Goal: Information Seeking & Learning: Compare options

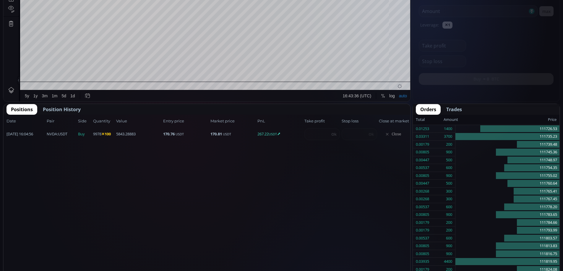
scroll to position [82, 0]
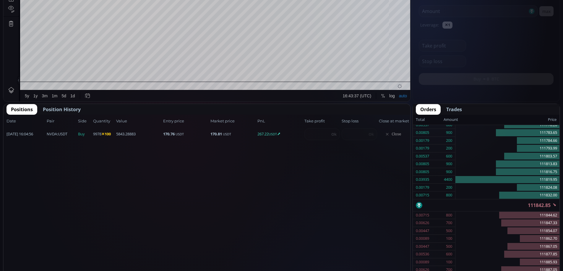
click at [396, 135] on span "Close" at bounding box center [393, 134] width 28 height 9
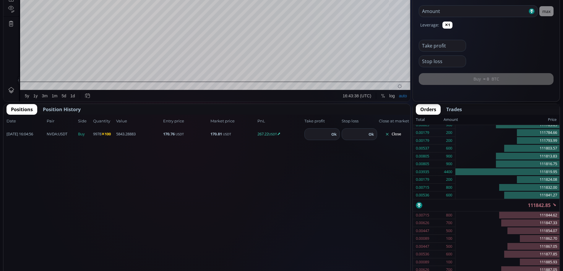
click at [396, 135] on button "Close" at bounding box center [393, 134] width 28 height 9
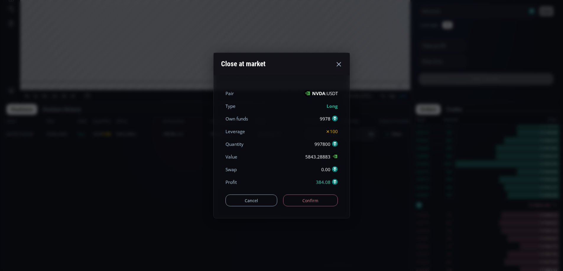
click at [315, 199] on button "Confirm" at bounding box center [310, 201] width 55 height 12
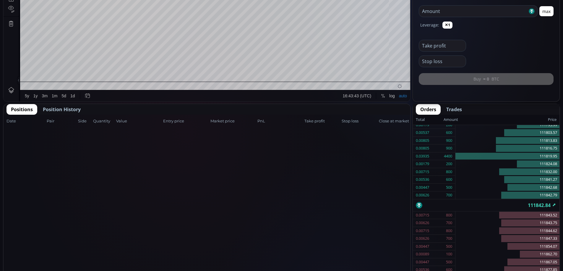
click at [54, 104] on div "Positions Position History Date Pair Side Value Quantity Entry price Market pri…" at bounding box center [207, 201] width 408 height 195
click at [58, 109] on span "Position History" at bounding box center [62, 109] width 38 height 7
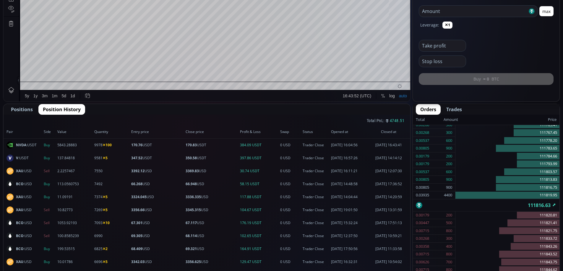
click at [22, 110] on span "Positions" at bounding box center [22, 109] width 22 height 7
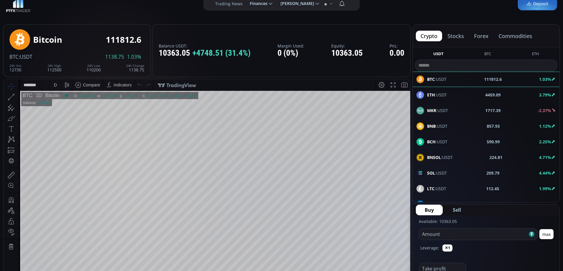
scroll to position [0, 0]
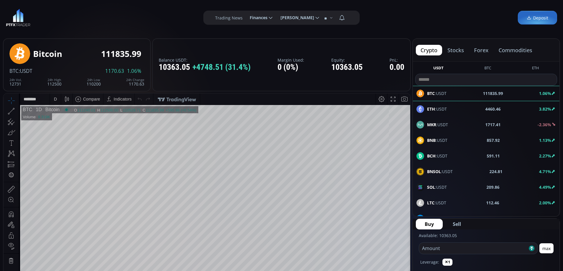
click at [54, 99] on div "D" at bounding box center [55, 99] width 3 height 5
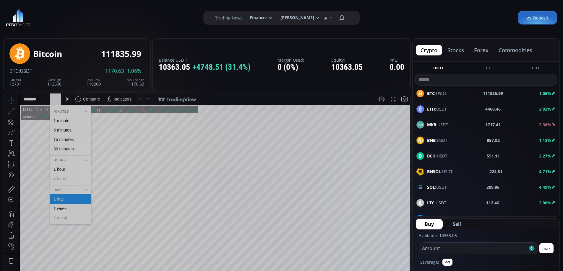
click at [69, 170] on div "1 hour" at bounding box center [70, 169] width 36 height 5
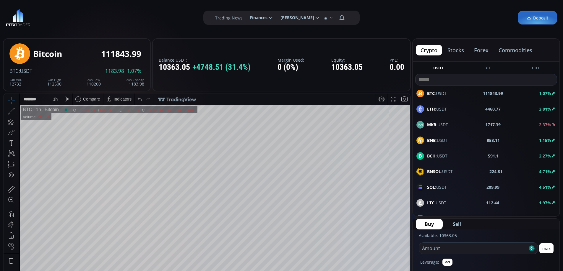
click at [450, 50] on button "stocks" at bounding box center [455, 50] width 26 height 11
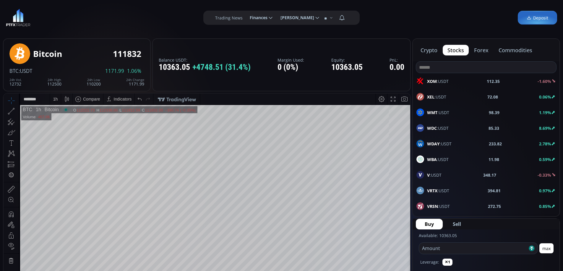
scroll to position [30, 0]
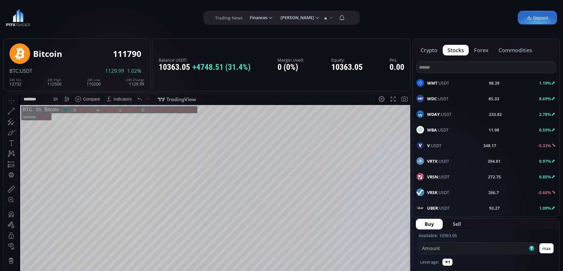
click at [433, 145] on span "V :USDT" at bounding box center [434, 146] width 14 height 6
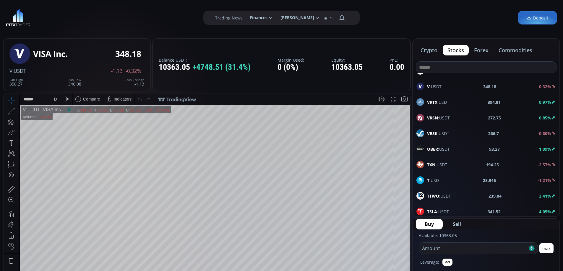
scroll to position [118, 0]
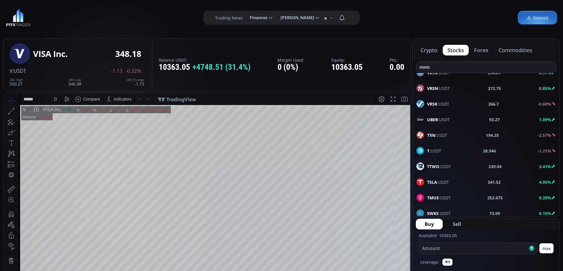
click at [439, 183] on span "TSLA :USDT" at bounding box center [438, 182] width 22 height 6
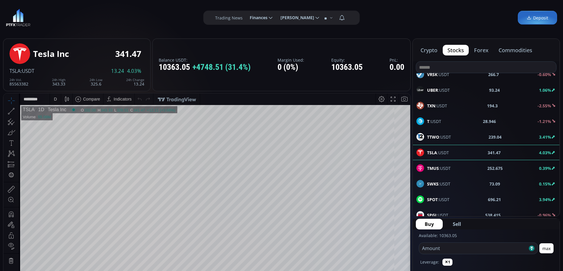
scroll to position [177, 0]
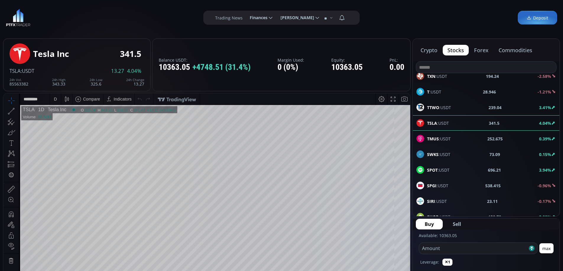
click at [442, 170] on span "SPOT :USDT" at bounding box center [438, 170] width 22 height 6
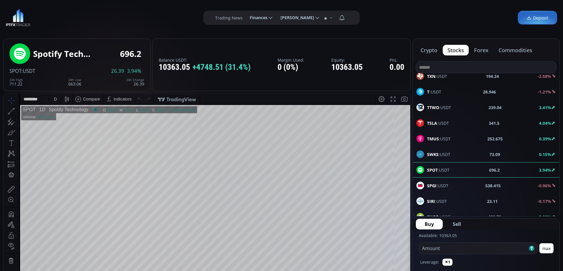
click at [58, 98] on div "D" at bounding box center [55, 99] width 11 height 11
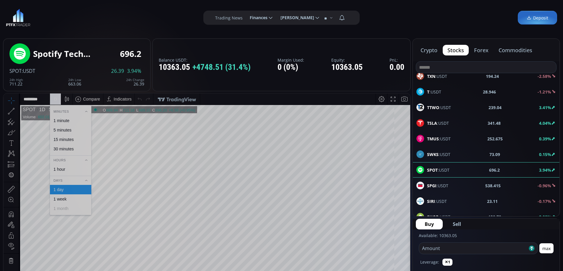
click at [63, 168] on div "1 hour" at bounding box center [59, 169] width 12 height 5
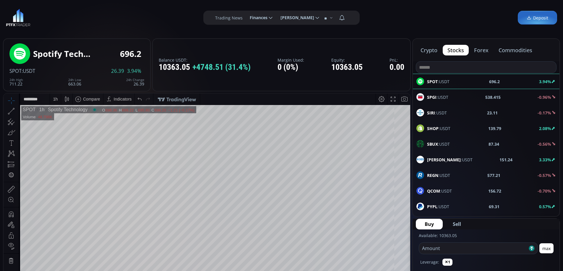
scroll to position [295, 0]
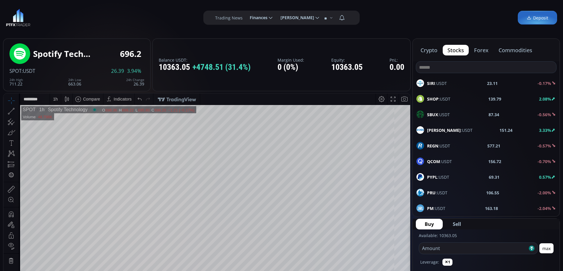
click at [465, 159] on div "QCOM :USDT 156.72 -0.70%" at bounding box center [485, 162] width 139 height 8
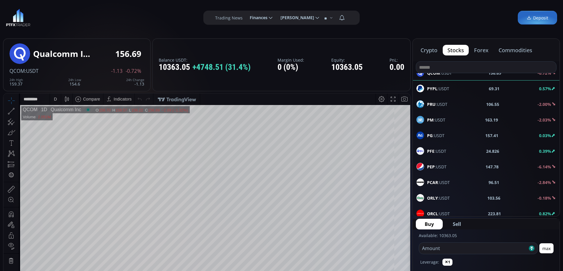
scroll to position [414, 0]
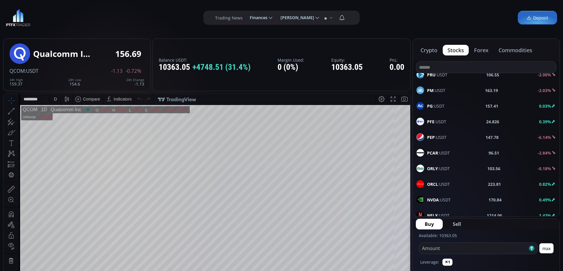
click at [452, 199] on div "NVDA :USDT 170.84 0.49%" at bounding box center [485, 200] width 139 height 8
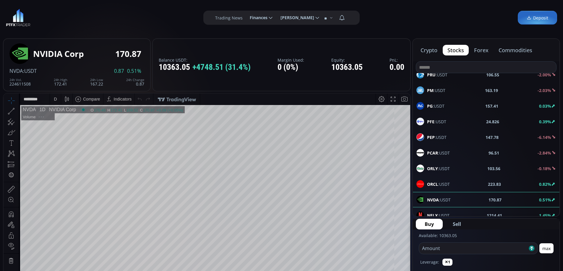
scroll to position [443, 0]
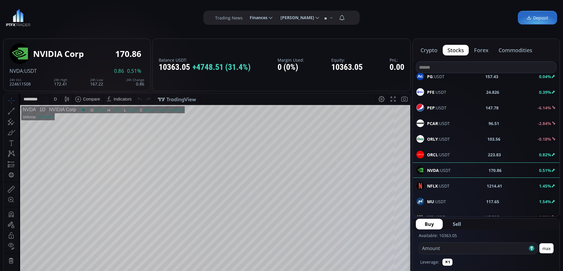
click at [435, 186] on b "NFLX" at bounding box center [432, 186] width 11 height 6
click at [55, 100] on div "D" at bounding box center [55, 99] width 3 height 5
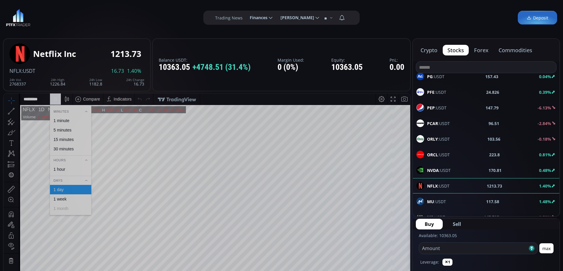
click at [64, 169] on div "1 hour" at bounding box center [59, 169] width 12 height 5
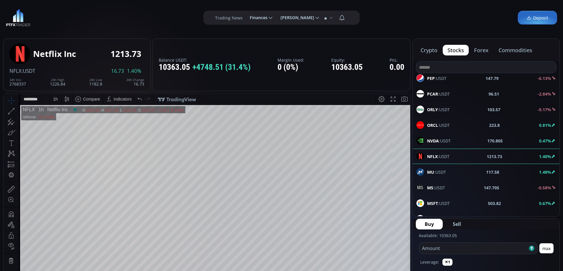
scroll to position [502, 0]
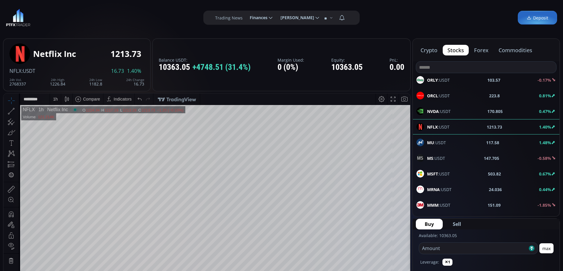
click at [432, 172] on b "MSFT" at bounding box center [432, 174] width 11 height 6
click at [55, 97] on div "D" at bounding box center [55, 99] width 3 height 5
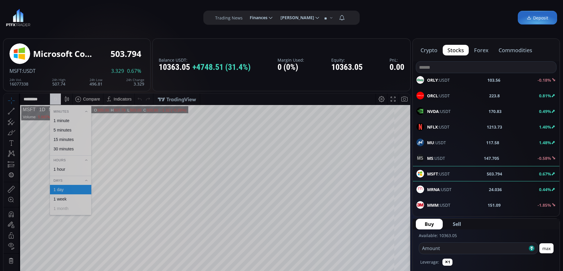
click at [65, 169] on div "1 hour" at bounding box center [59, 169] width 12 height 5
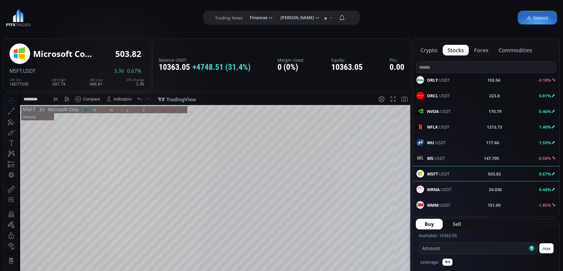
scroll to position [561, 0]
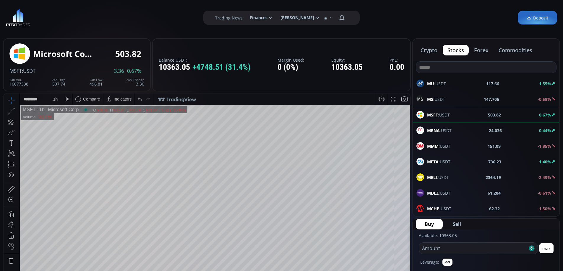
click at [450, 160] on div "META :USDT 736.23 1.40%" at bounding box center [485, 162] width 139 height 8
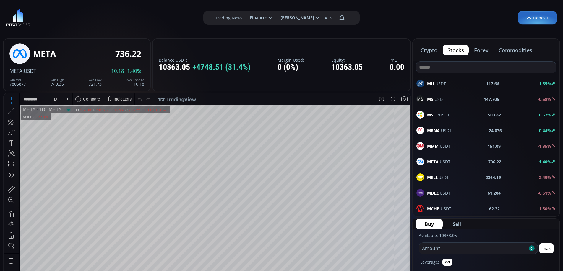
click at [55, 100] on div "D" at bounding box center [55, 99] width 3 height 5
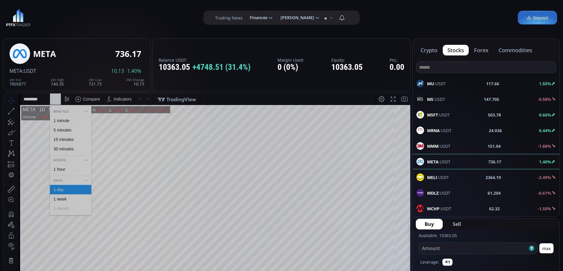
click at [58, 171] on div "1 hour" at bounding box center [59, 169] width 12 height 5
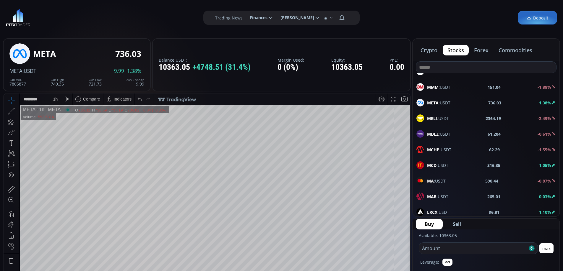
scroll to position [650, 0]
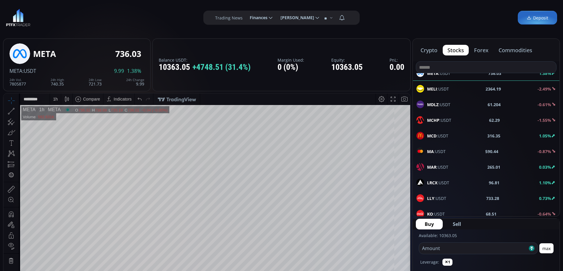
click at [440, 135] on span "MCD :USDT" at bounding box center [437, 136] width 21 height 6
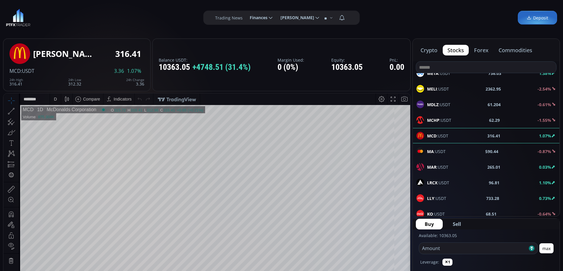
click at [54, 99] on div "D" at bounding box center [55, 99] width 5 height 11
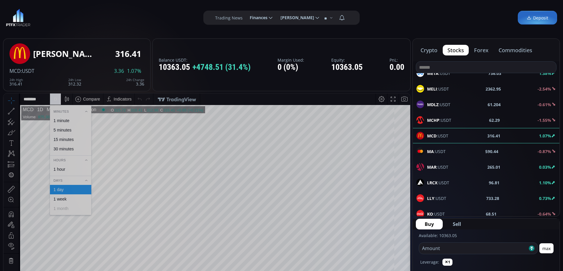
click at [67, 168] on div "1 hour" at bounding box center [70, 169] width 36 height 5
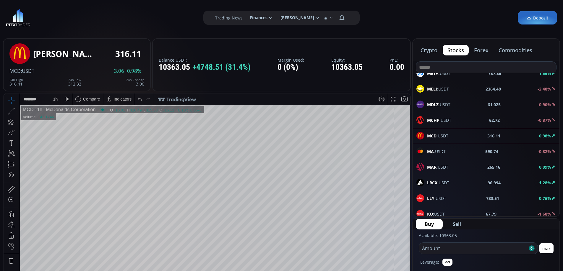
click at [481, 50] on button "forex" at bounding box center [481, 50] width 24 height 11
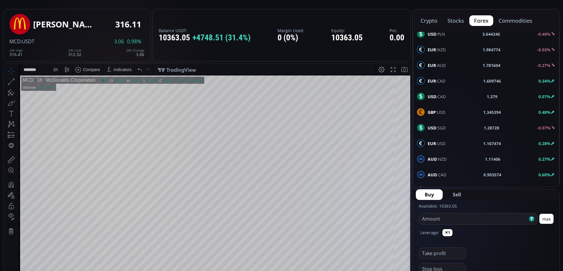
scroll to position [316, 0]
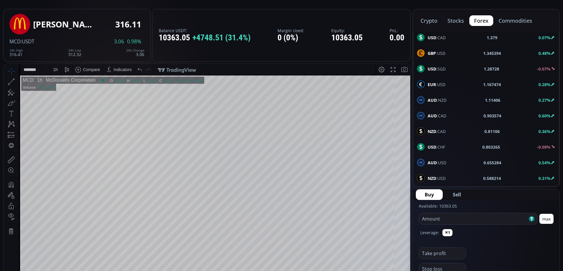
click at [442, 160] on span "AUD :USD" at bounding box center [436, 163] width 19 height 6
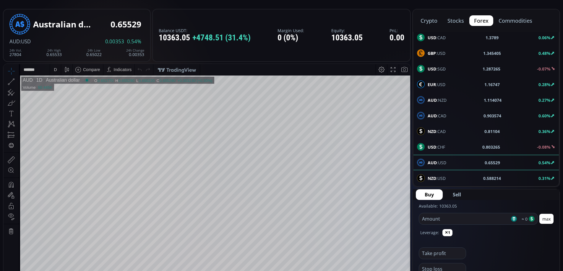
click at [442, 178] on span "NZD :USD" at bounding box center [436, 178] width 18 height 6
click at [56, 69] on div "D" at bounding box center [55, 69] width 3 height 5
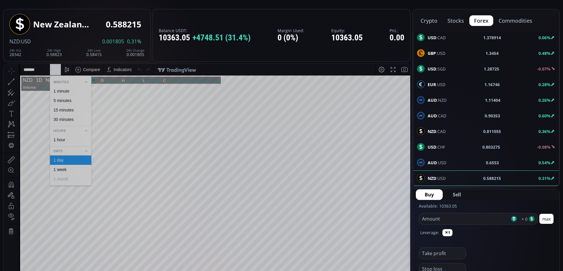
click at [62, 140] on div "1 hour" at bounding box center [59, 140] width 12 height 5
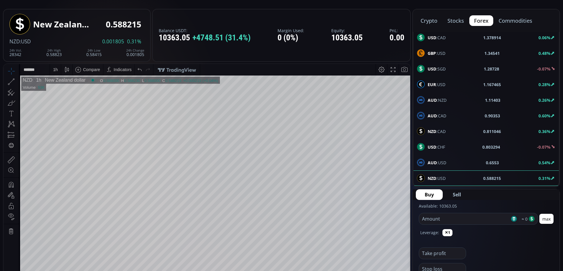
click at [439, 160] on span "AUD :USD" at bounding box center [436, 163] width 19 height 6
click at [56, 72] on div "D" at bounding box center [55, 69] width 5 height 11
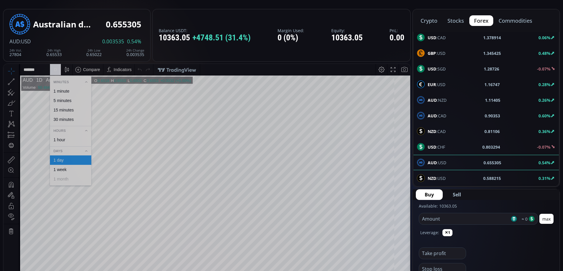
click at [65, 142] on div "1 hour" at bounding box center [59, 140] width 12 height 5
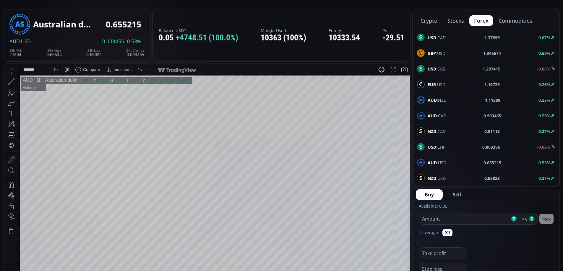
click at [56, 70] on div "1 h" at bounding box center [55, 69] width 5 height 5
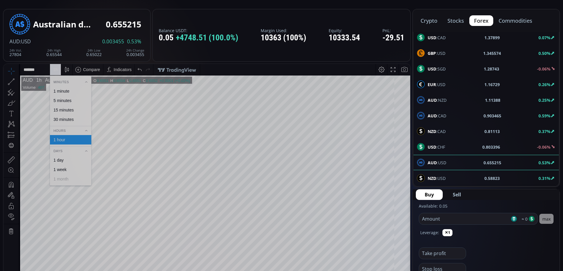
click at [61, 161] on div "1 day" at bounding box center [58, 160] width 10 height 5
